Goal: Task Accomplishment & Management: Use online tool/utility

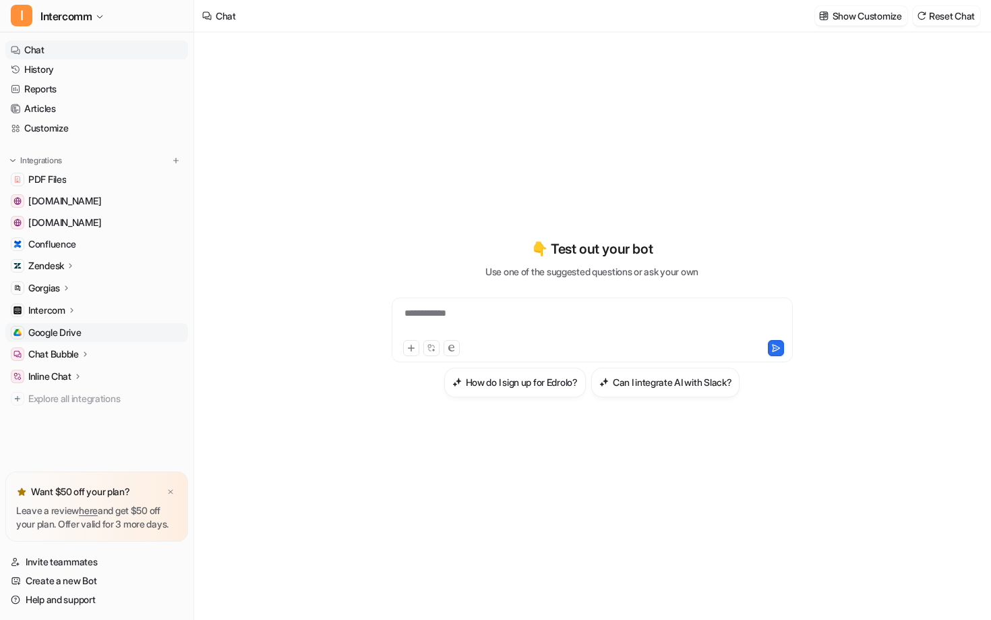
click at [90, 331] on link "Google Drive" at bounding box center [96, 332] width 183 height 19
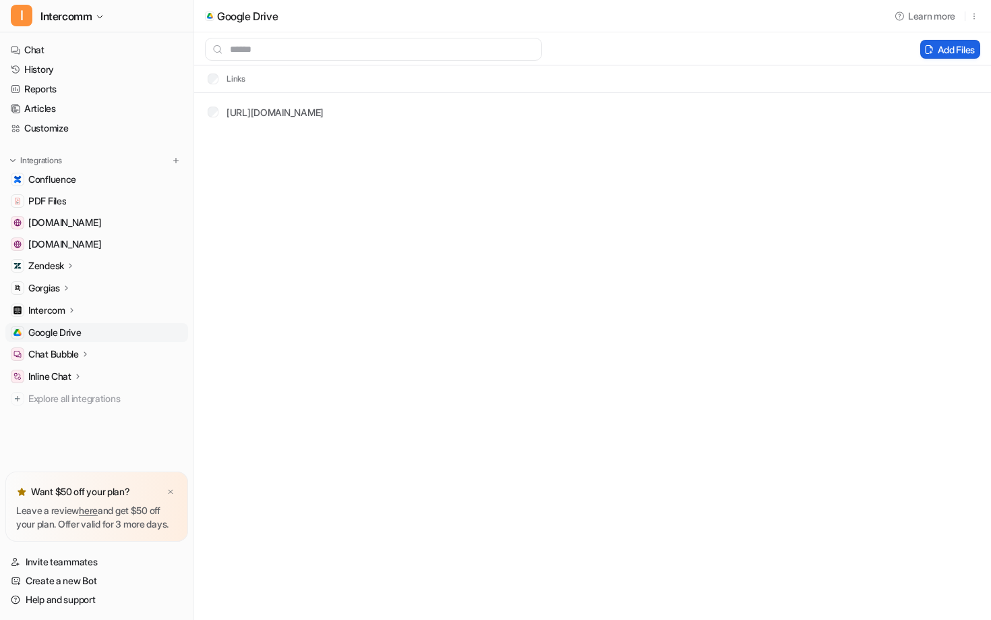
click at [951, 49] on button "Add Files" at bounding box center [950, 49] width 60 height 19
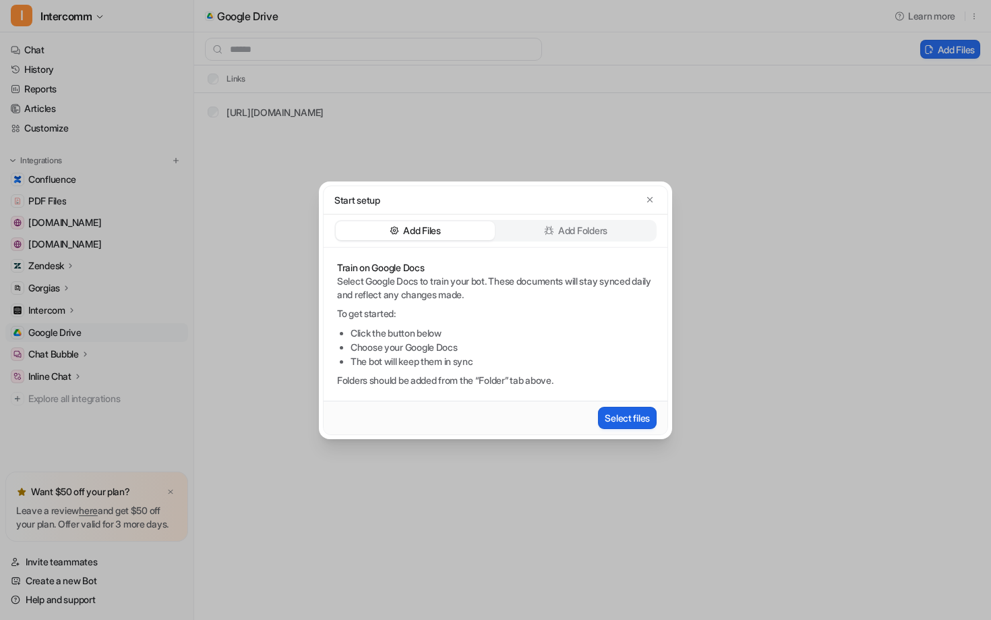
click at [611, 420] on button "Select files" at bounding box center [627, 417] width 59 height 22
click at [607, 229] on p "Add Folders" at bounding box center [582, 230] width 49 height 13
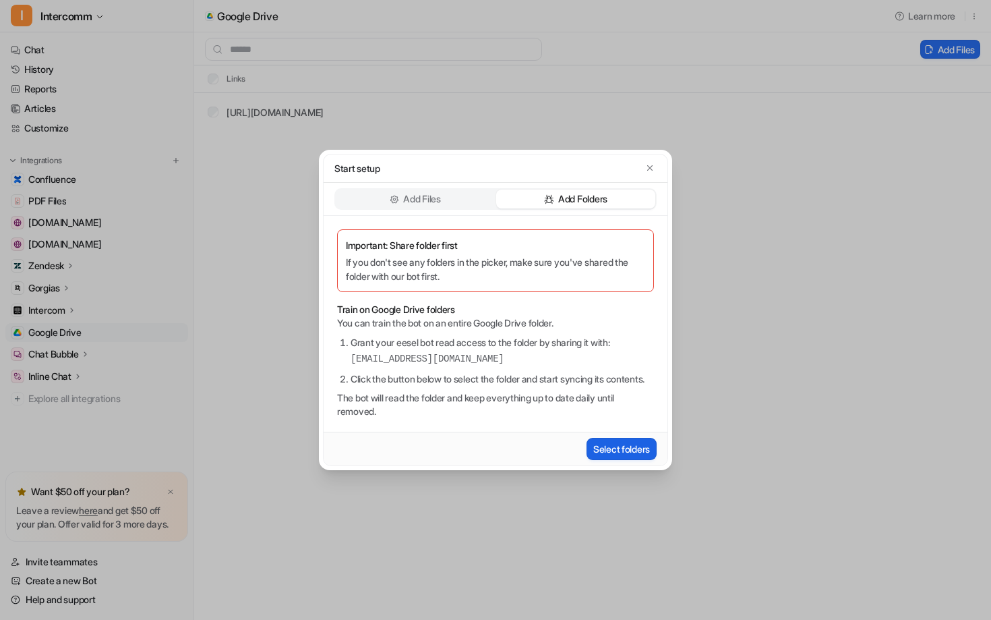
click at [596, 446] on button "Select folders" at bounding box center [621, 448] width 70 height 22
click at [418, 193] on p "Add Files" at bounding box center [421, 198] width 37 height 13
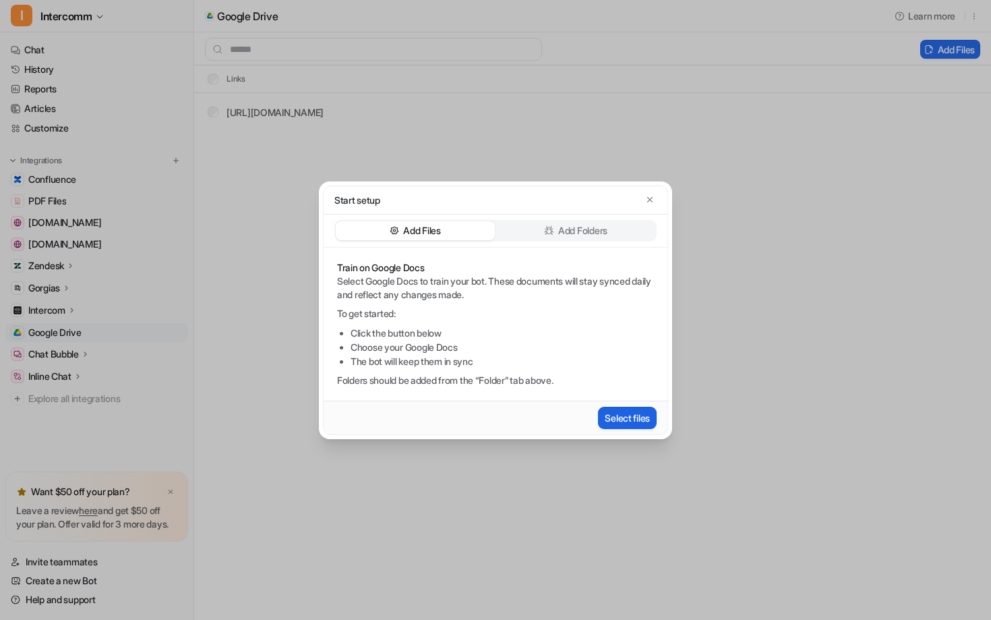
click at [616, 415] on button "Select files" at bounding box center [627, 417] width 59 height 22
click at [626, 415] on button "Select files" at bounding box center [627, 417] width 59 height 22
click at [616, 422] on button "Select files" at bounding box center [627, 417] width 59 height 22
click at [612, 423] on button "Select files" at bounding box center [627, 417] width 59 height 22
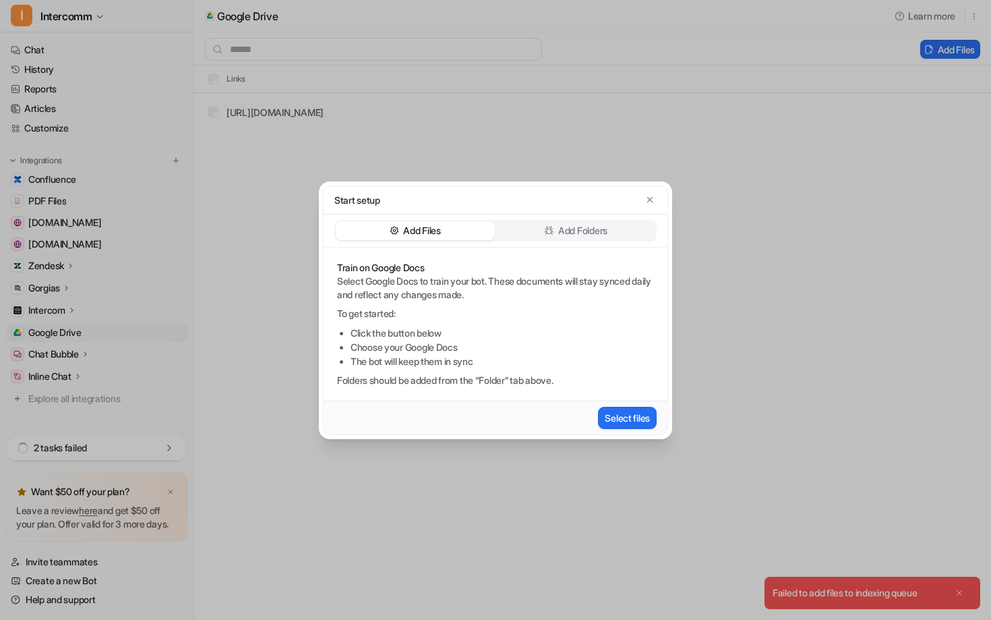
click at [841, 595] on div "Start setup Add Files Add Folders Train on Google Docs Select Google Docs to tr…" at bounding box center [495, 310] width 991 height 620
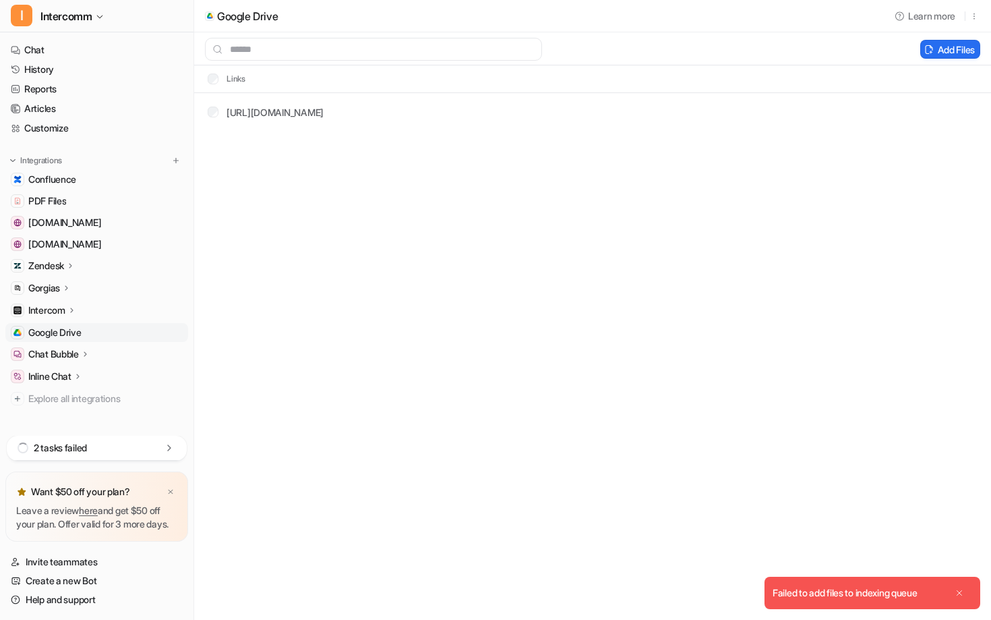
click at [841, 596] on div "Failed to add files to indexing queue" at bounding box center [845, 592] width 145 height 9
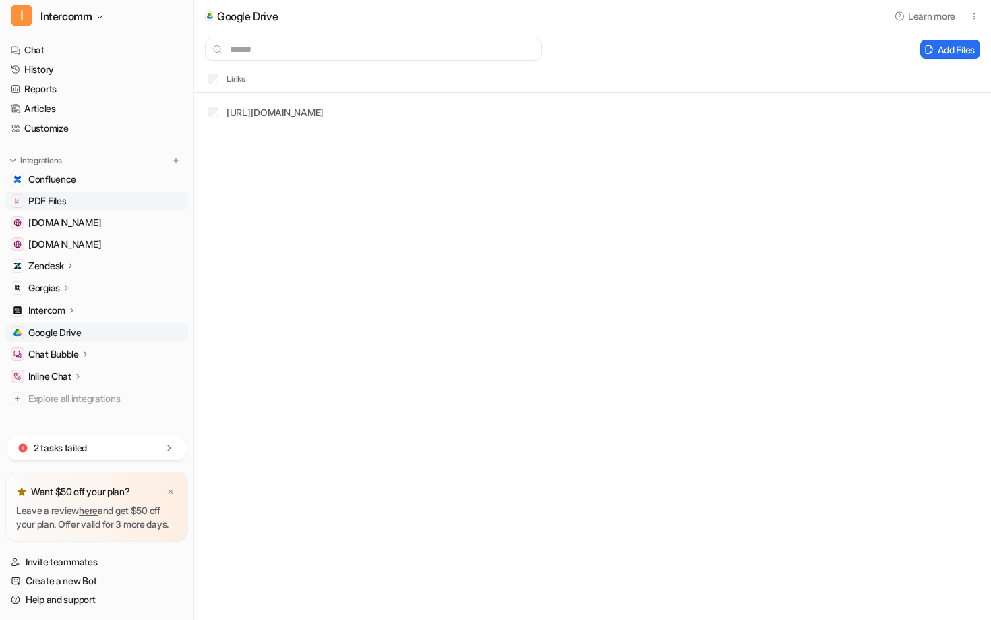
click at [119, 198] on link "PDF Files" at bounding box center [96, 200] width 183 height 19
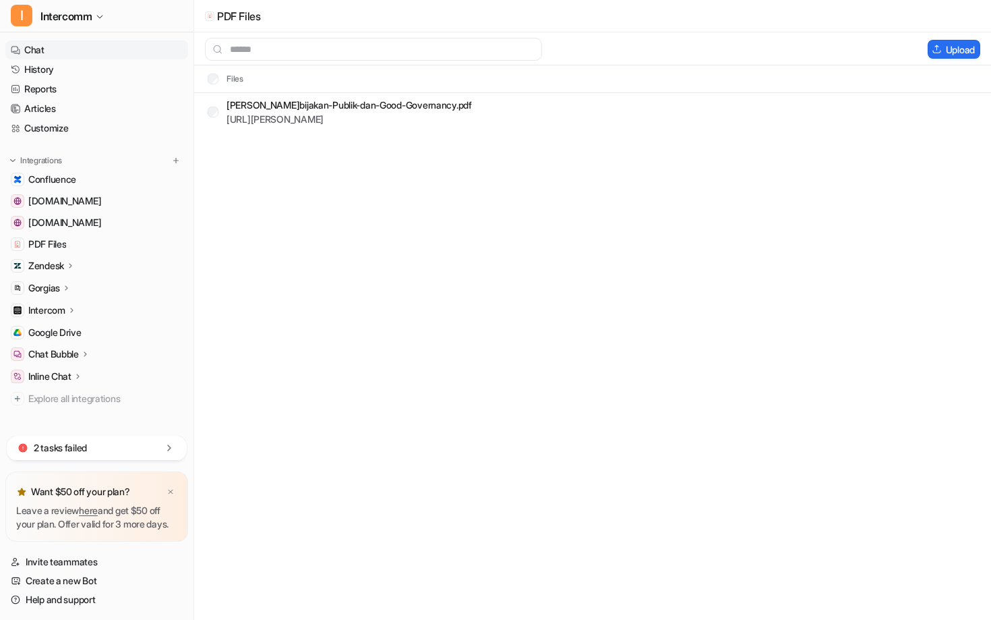
click at [82, 51] on link "Chat" at bounding box center [96, 49] width 183 height 19
click at [113, 47] on link "Chat" at bounding box center [96, 49] width 183 height 19
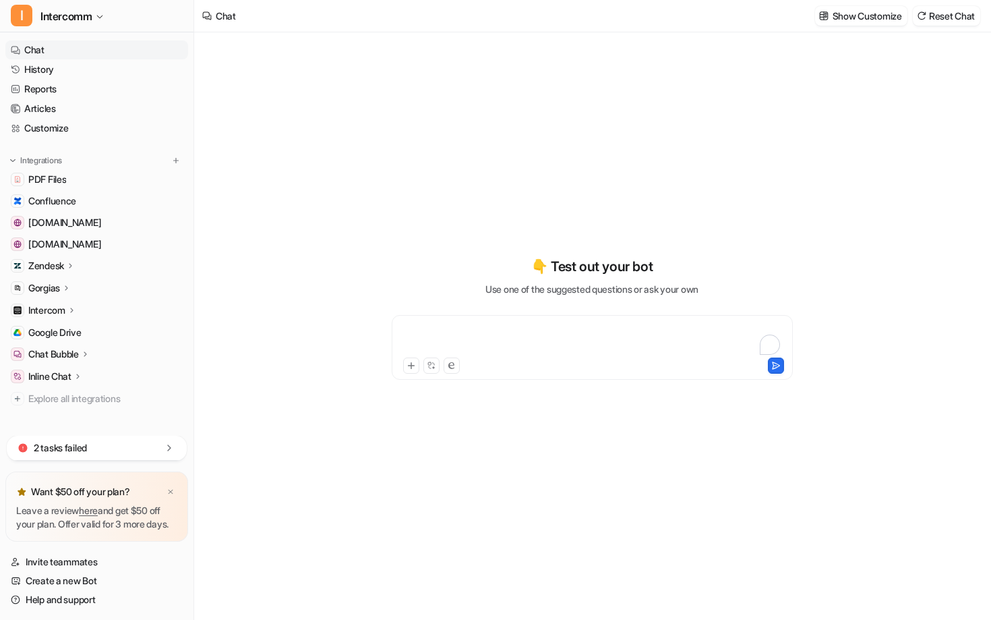
click at [430, 339] on div "To enrich screen reader interactions, please activate Accessibility in Grammarl…" at bounding box center [592, 339] width 394 height 31
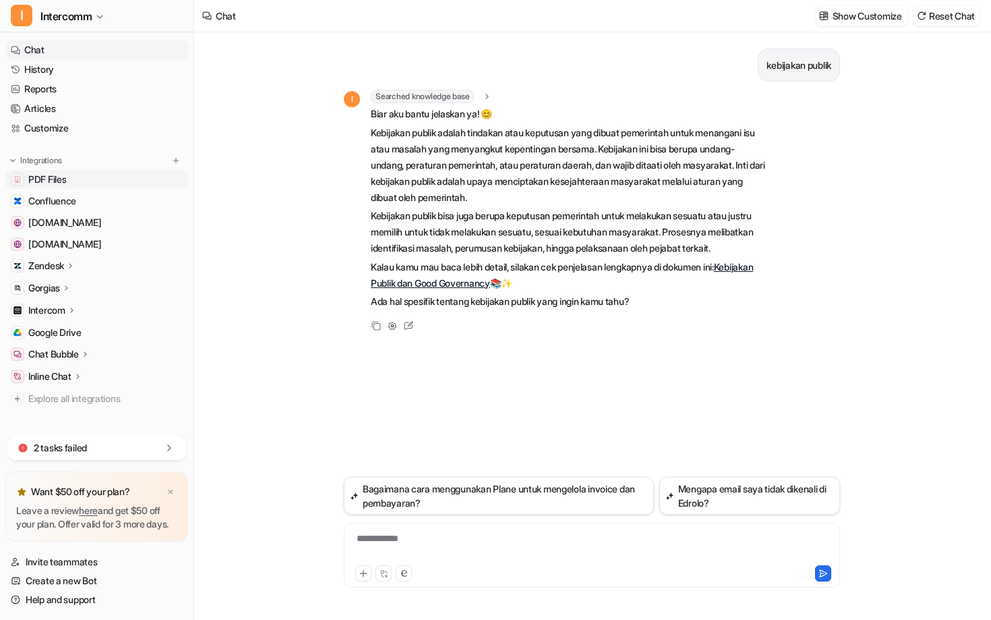
click at [121, 179] on link "PDF Files" at bounding box center [96, 179] width 183 height 19
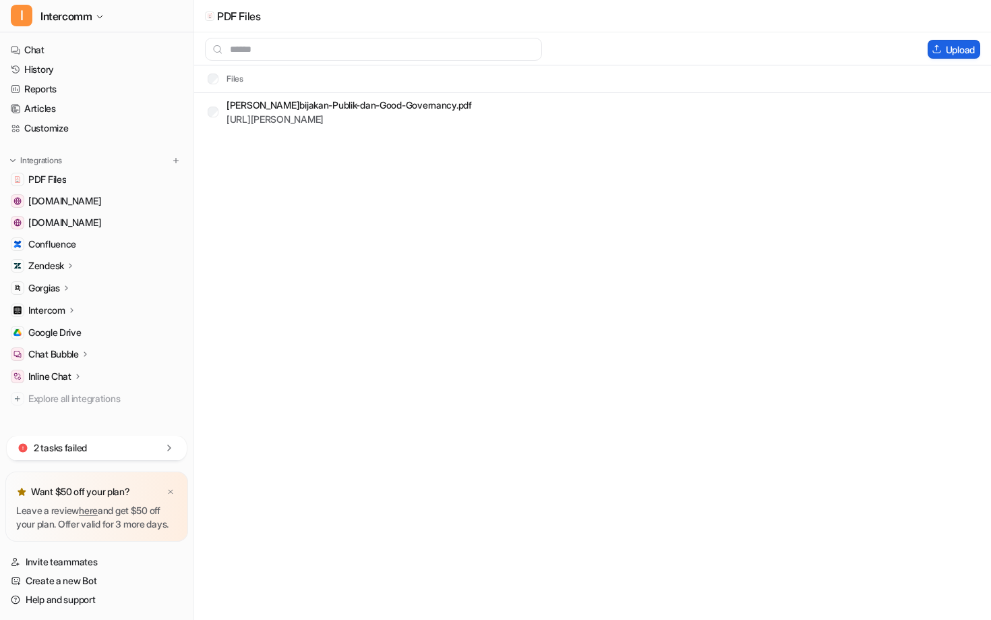
click at [955, 46] on button "Upload" at bounding box center [954, 49] width 53 height 19
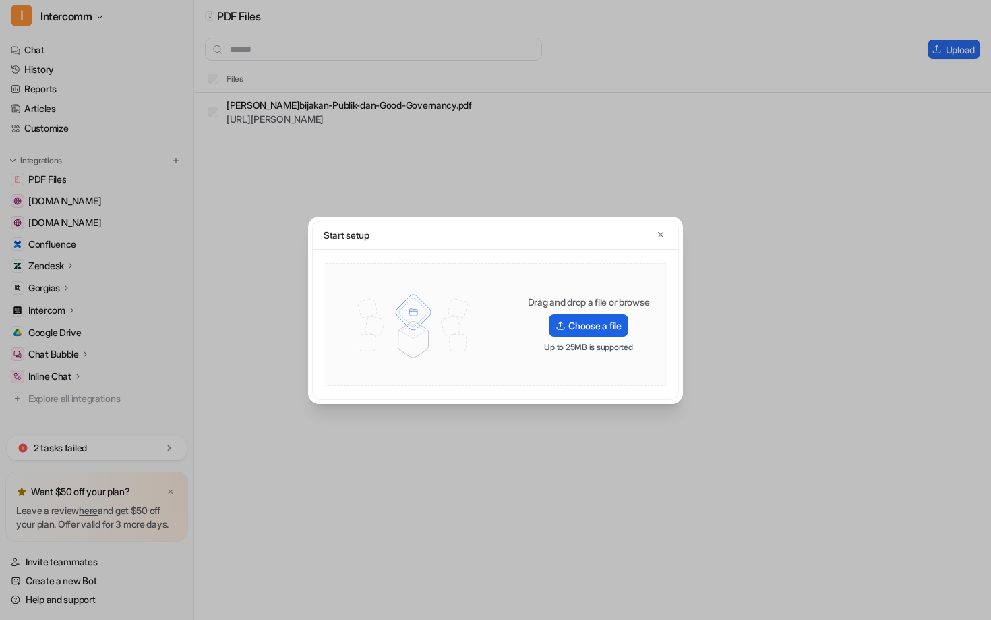
click at [590, 321] on label "Choose a file" at bounding box center [588, 325] width 79 height 22
click at [0, 0] on input "Choose a file" at bounding box center [0, 0] width 0 height 0
click at [593, 325] on label "Choose a file" at bounding box center [588, 325] width 79 height 22
click at [0, 0] on input "Choose a file" at bounding box center [0, 0] width 0 height 0
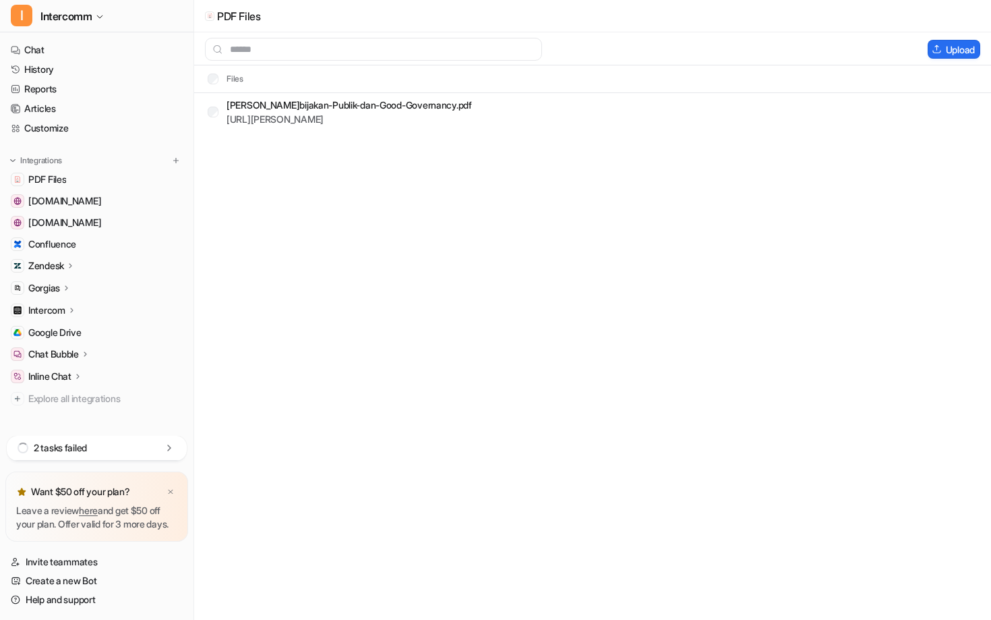
click at [173, 441] on icon at bounding box center [168, 447] width 13 height 13
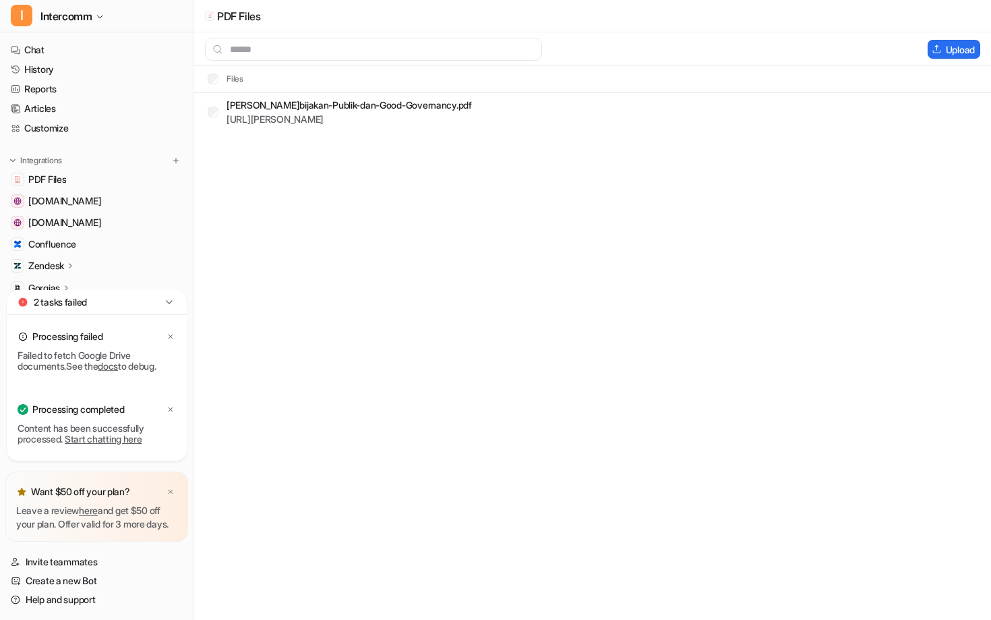
click at [111, 433] on link "Start chatting here" at bounding box center [104, 438] width 78 height 11
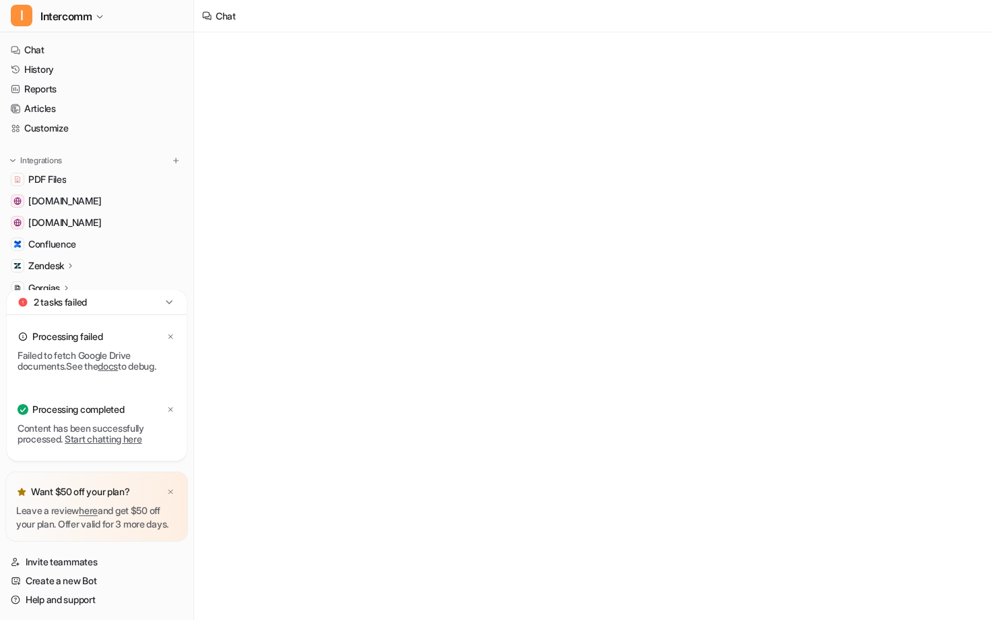
click at [113, 433] on link "Start chatting here" at bounding box center [104, 438] width 78 height 11
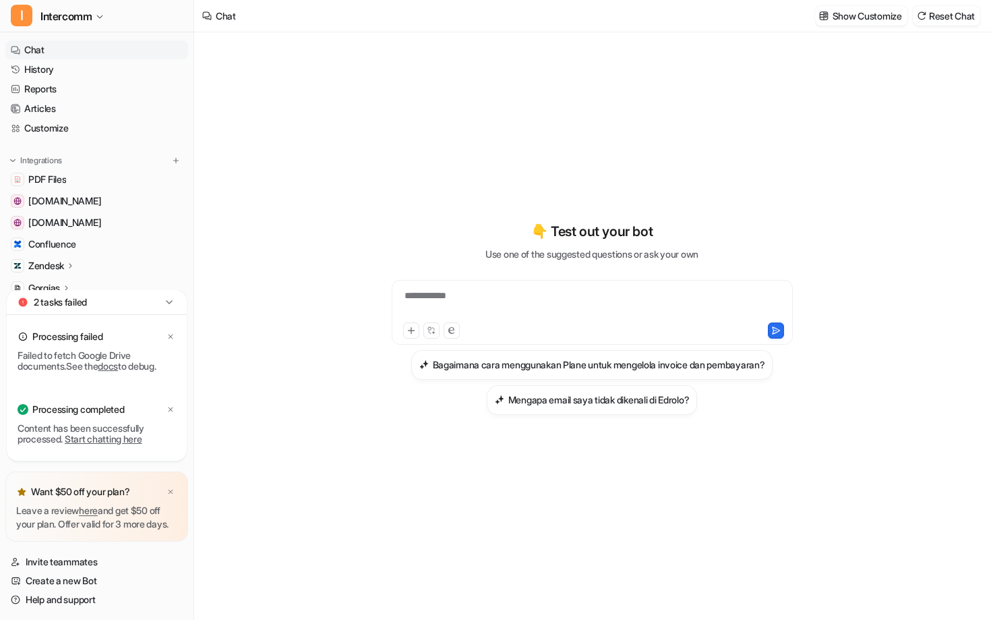
click at [473, 305] on div "**********" at bounding box center [592, 304] width 394 height 31
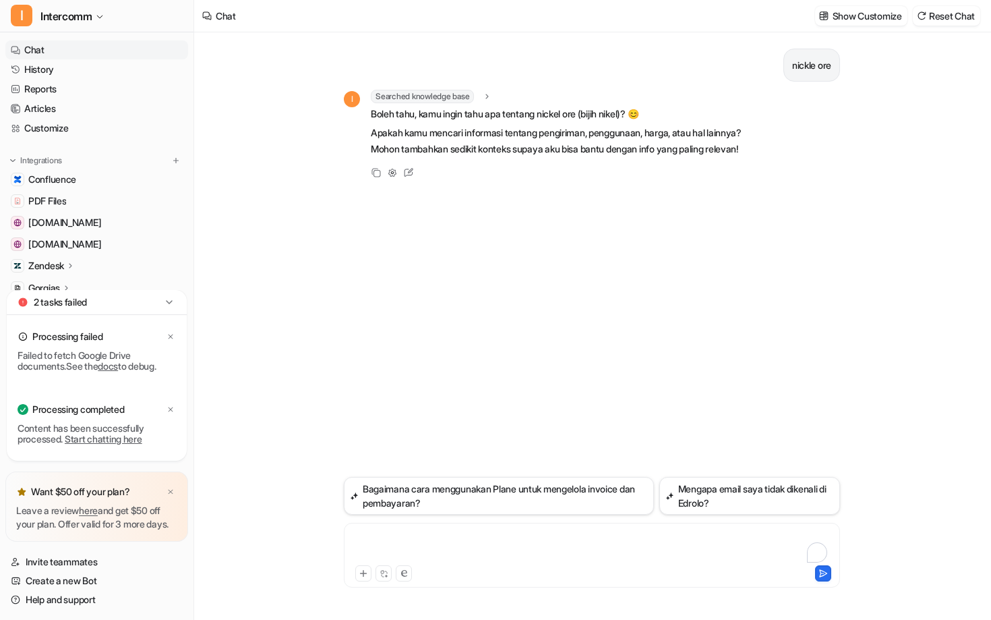
click at [413, 533] on div "To enrich screen reader interactions, please activate Accessibility in Grammarl…" at bounding box center [591, 546] width 489 height 31
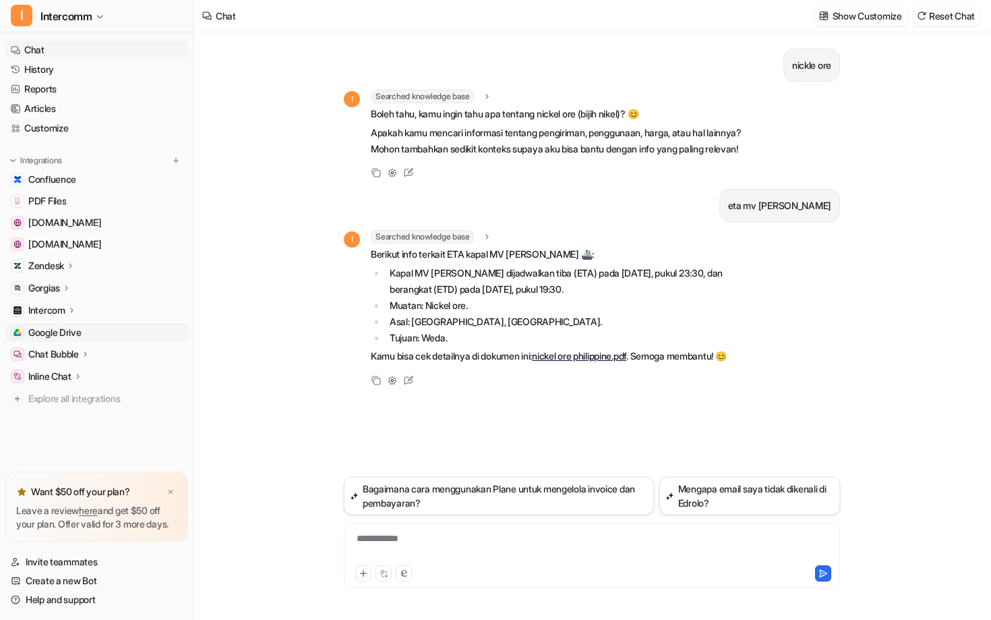
click at [64, 334] on span "Google Drive" at bounding box center [54, 332] width 53 height 13
